Goal: Answer question/provide support: Share knowledge or assist other users

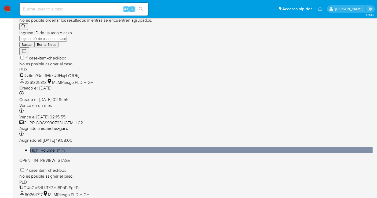
scroll to position [238, 0]
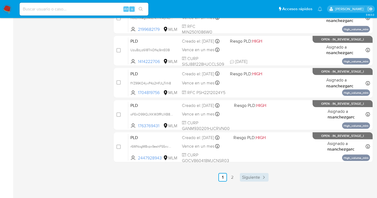
click at [246, 178] on span "Siguiente" at bounding box center [251, 177] width 18 height 4
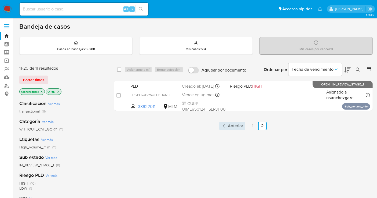
click at [237, 124] on span "Anterior" at bounding box center [235, 126] width 15 height 4
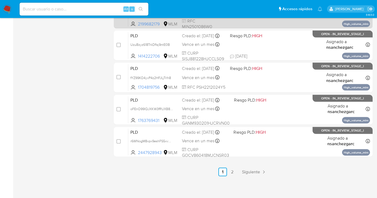
scroll to position [244, 0]
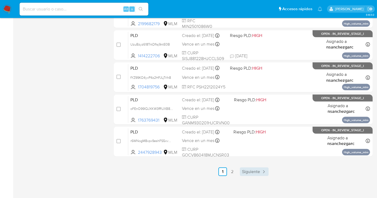
click at [252, 170] on span "Siguiente" at bounding box center [251, 172] width 18 height 4
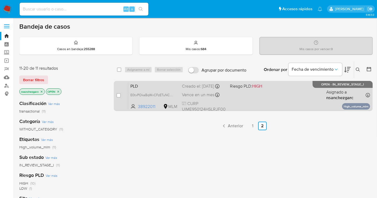
click at [194, 98] on span "Vence en un mes" at bounding box center [198, 95] width 32 height 6
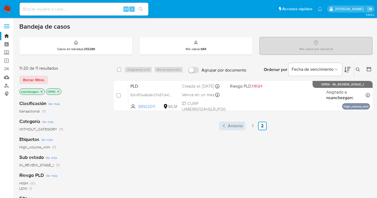
click at [237, 127] on span "Anterior" at bounding box center [235, 126] width 15 height 4
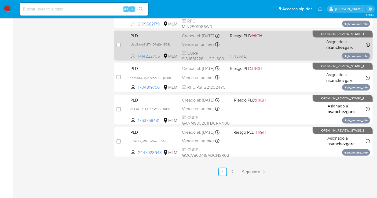
scroll to position [244, 0]
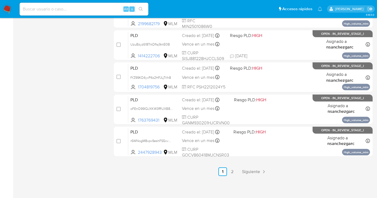
click at [8, 9] on img at bounding box center [7, 9] width 9 height 9
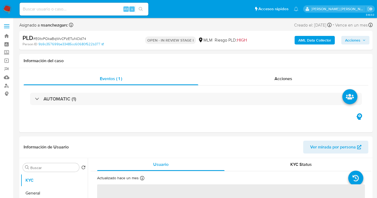
select select "10"
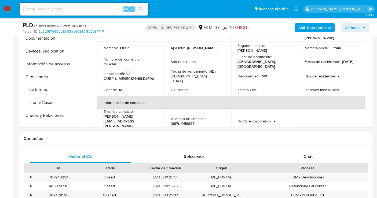
scroll to position [208, 0]
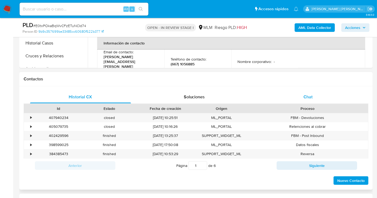
click at [308, 96] on span "Chat" at bounding box center [307, 97] width 9 height 6
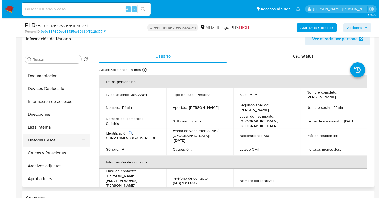
scroll to position [89, 0]
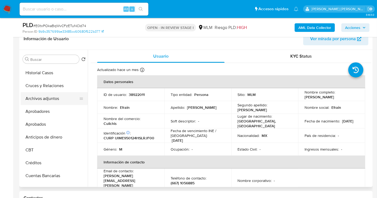
click at [42, 100] on button "Archivos adjuntos" at bounding box center [52, 98] width 63 height 13
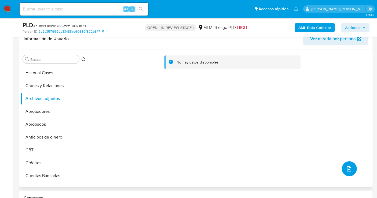
click at [347, 169] on icon "upload-file" at bounding box center [348, 169] width 6 height 6
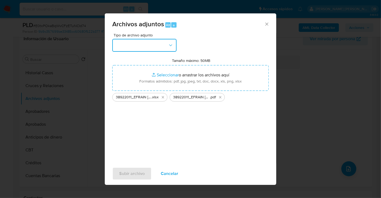
click at [135, 46] on button "button" at bounding box center [144, 45] width 64 height 13
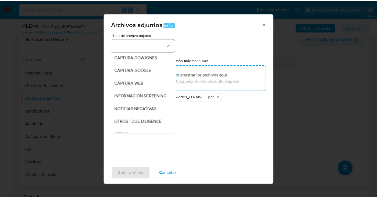
scroll to position [28, 0]
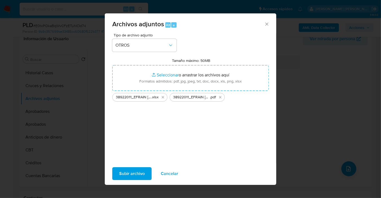
click at [132, 176] on span "Subir archivo" at bounding box center [131, 174] width 25 height 12
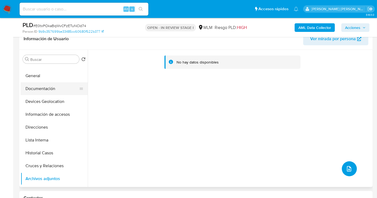
scroll to position [0, 0]
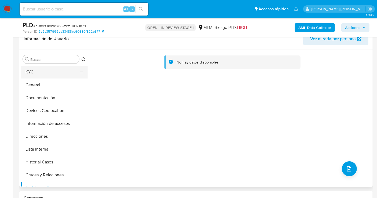
click at [32, 71] on button "KYC" at bounding box center [52, 72] width 63 height 13
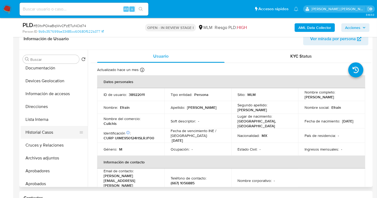
scroll to position [59, 0]
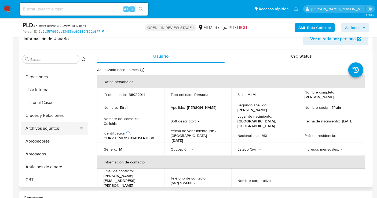
click at [38, 127] on button "Archivos adjuntos" at bounding box center [52, 128] width 63 height 13
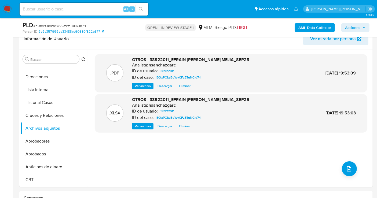
click at [351, 27] on span "Acciones" at bounding box center [352, 27] width 15 height 9
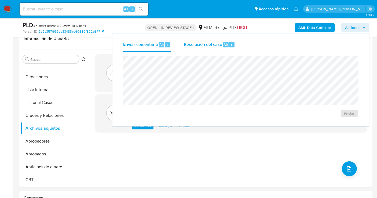
click at [194, 46] on span "Resolución del caso" at bounding box center [203, 44] width 38 height 6
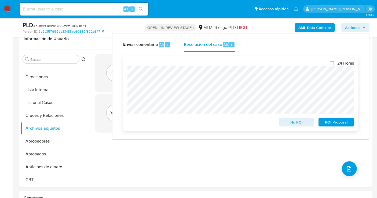
click at [292, 122] on span "No ROI" at bounding box center [296, 122] width 28 height 8
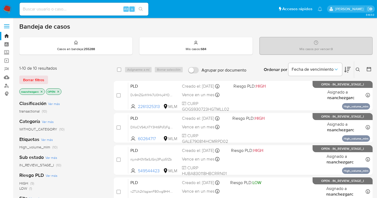
click at [42, 90] on icon "close-filter" at bounding box center [41, 91] width 3 height 3
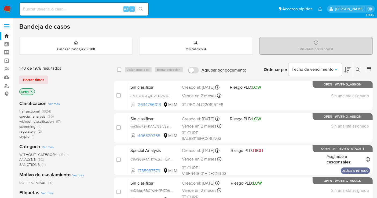
click at [43, 121] on span "without_classification" at bounding box center [36, 121] width 35 height 5
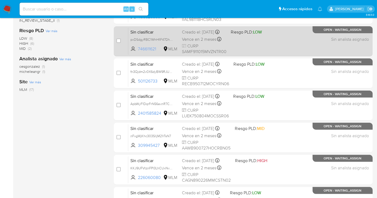
scroll to position [30, 0]
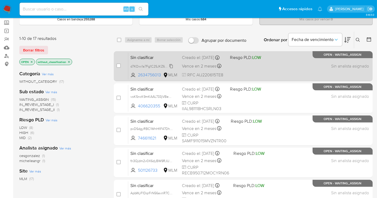
click at [172, 68] on span "d7KOxx1a7Fg1C2SJKZ6dew8E" at bounding box center [152, 66] width 44 height 6
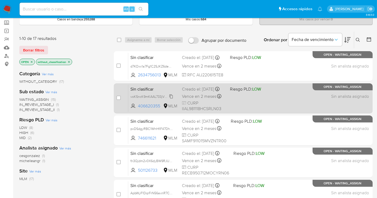
click at [169, 99] on span "voK5ncK9mKAAL733jVBeAuwh" at bounding box center [153, 96] width 46 height 6
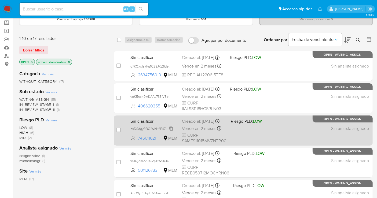
click at [171, 131] on span "pxDSdgyRBC1WhHfiF47Dh8yx" at bounding box center [152, 128] width 44 height 6
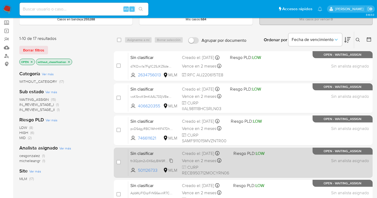
click at [171, 161] on span "fn3Qjdm2v0X6dyBW9RJUkajY" at bounding box center [152, 161] width 45 height 6
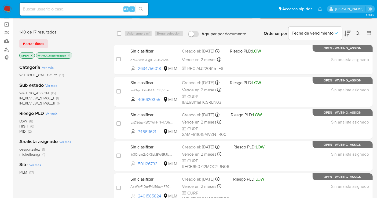
scroll to position [89, 0]
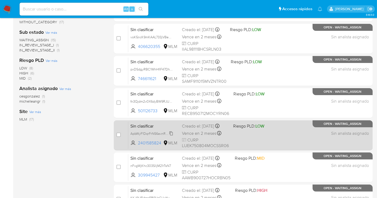
click at [172, 133] on span "ApbWyF1DqrFrN56avnR7Cbl4" at bounding box center [152, 133] width 44 height 6
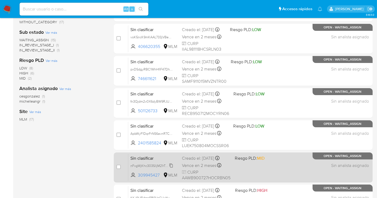
click at [171, 166] on icon at bounding box center [171, 165] width 4 height 4
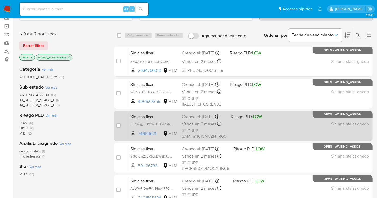
scroll to position [30, 0]
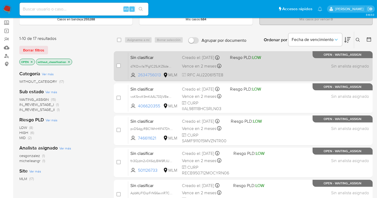
drag, startPoint x: 161, startPoint y: 75, endPoint x: 136, endPoint y: 76, distance: 25.3
click at [136, 76] on span "2634756013 MLM" at bounding box center [153, 75] width 47 height 6
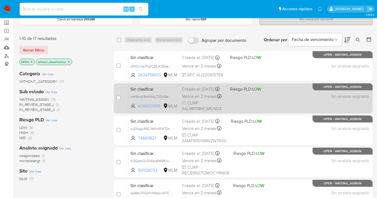
drag, startPoint x: 161, startPoint y: 110, endPoint x: 138, endPoint y: 111, distance: 23.1
click at [138, 109] on span "406620355" at bounding box center [150, 106] width 24 height 6
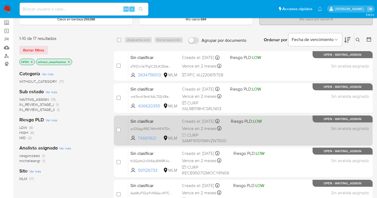
drag, startPoint x: 160, startPoint y: 142, endPoint x: 136, endPoint y: 142, distance: 23.3
click at [136, 141] on span "746611621 MLM" at bounding box center [153, 138] width 47 height 6
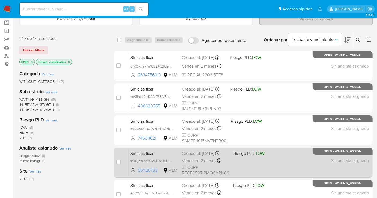
drag, startPoint x: 160, startPoint y: 168, endPoint x: 139, endPoint y: 172, distance: 22.0
click at [139, 172] on span "501126733" at bounding box center [150, 171] width 24 height 6
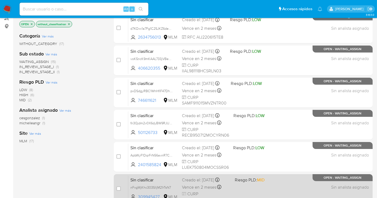
scroll to position [89, 0]
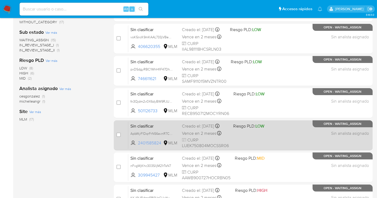
drag, startPoint x: 163, startPoint y: 144, endPoint x: 139, endPoint y: 144, distance: 24.1
click at [139, 144] on span "2401585824 MLM" at bounding box center [153, 143] width 47 height 6
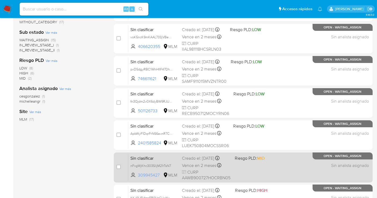
drag, startPoint x: 161, startPoint y: 175, endPoint x: 137, endPoint y: 175, distance: 24.1
click at [137, 175] on span "309945427 MLM" at bounding box center [153, 175] width 47 height 6
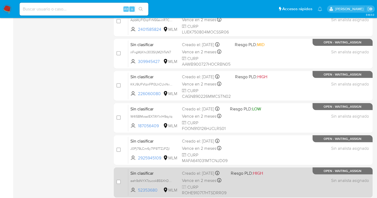
scroll to position [238, 0]
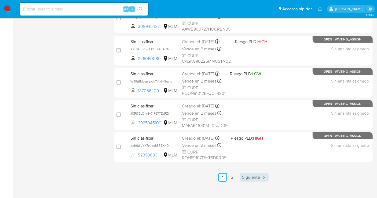
click at [251, 177] on span "Siguiente" at bounding box center [251, 177] width 18 height 4
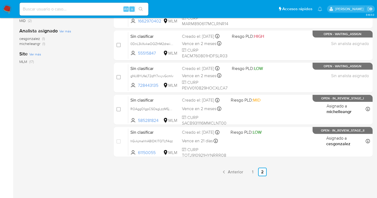
scroll to position [147, 0]
click at [229, 173] on span "Anterior" at bounding box center [235, 172] width 15 height 4
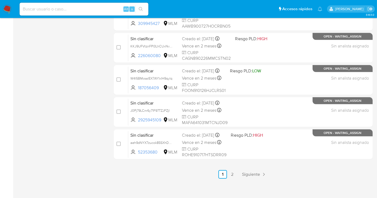
scroll to position [244, 0]
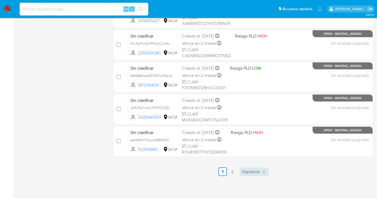
click at [256, 173] on span "Siguiente" at bounding box center [251, 172] width 18 height 4
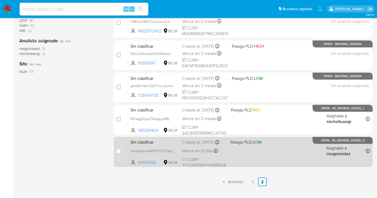
scroll to position [147, 0]
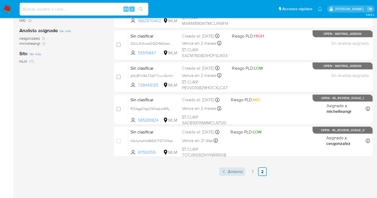
click at [235, 170] on span "Anterior" at bounding box center [235, 172] width 15 height 4
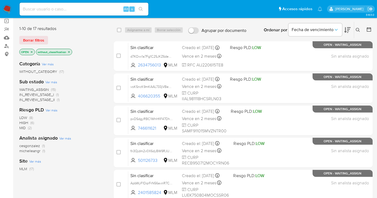
scroll to position [35, 0]
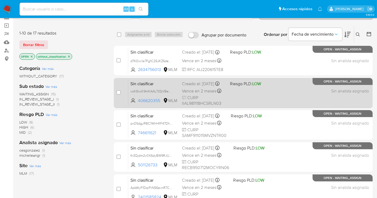
click at [188, 92] on span "Vence en 2 meses" at bounding box center [199, 91] width 34 height 6
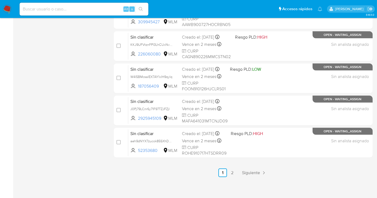
scroll to position [244, 0]
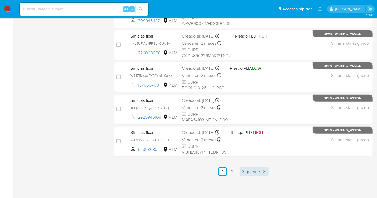
click at [257, 170] on span "Siguiente" at bounding box center [251, 172] width 18 height 4
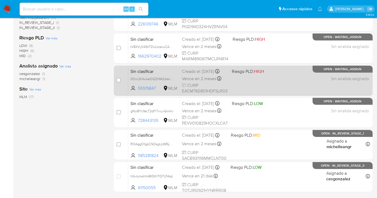
scroll to position [147, 0]
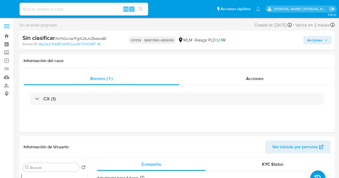
select select "10"
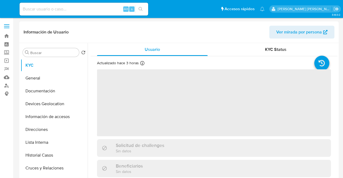
select select "10"
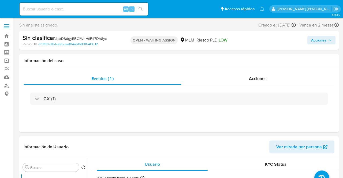
select select "10"
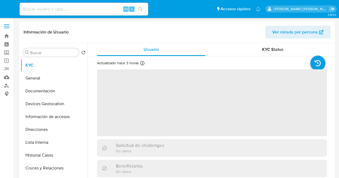
select select "10"
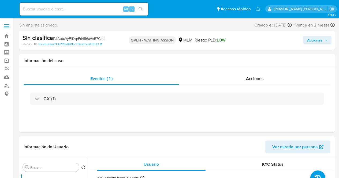
select select "10"
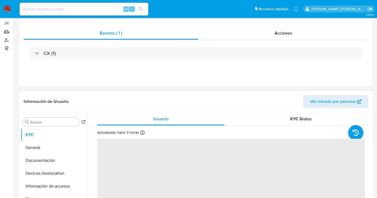
scroll to position [119, 0]
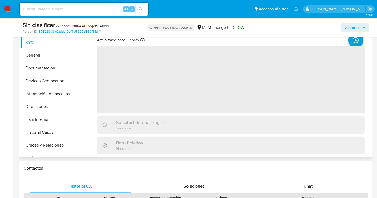
select select "10"
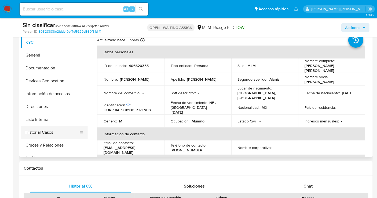
click at [32, 137] on button "Historial Casos" at bounding box center [52, 132] width 63 height 13
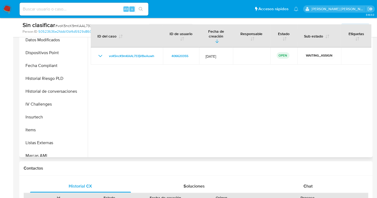
scroll to position [265, 0]
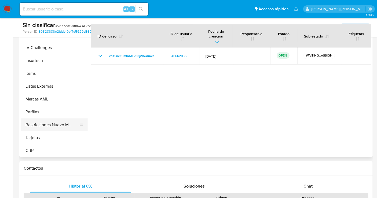
click at [54, 124] on button "Restricciones Nuevo Mundo" at bounding box center [52, 124] width 63 height 13
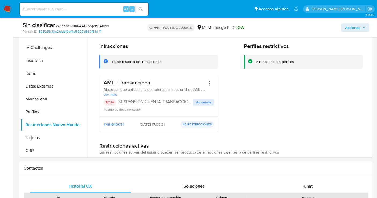
click at [197, 103] on span "Ver detalle" at bounding box center [203, 102] width 16 height 5
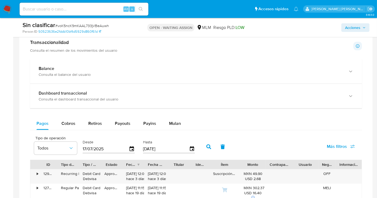
scroll to position [328, 0]
